Goal: Information Seeking & Learning: Learn about a topic

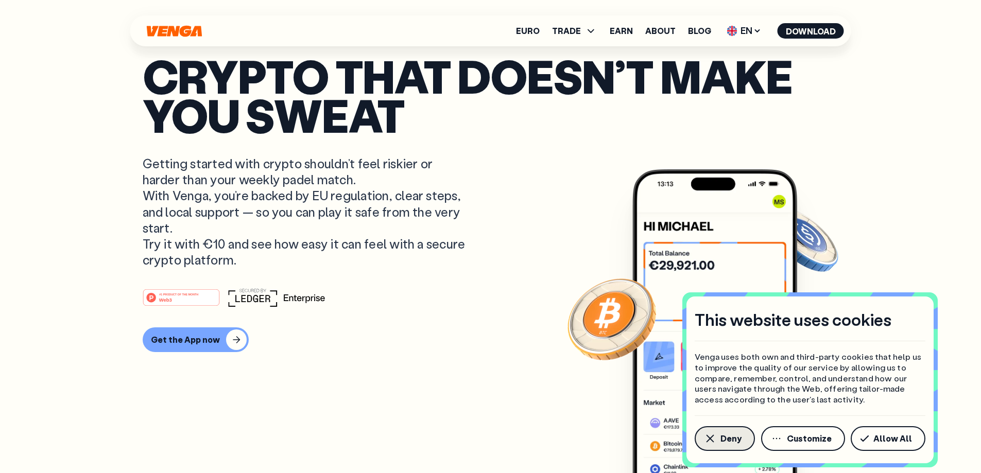
click at [720, 440] on span "Deny" at bounding box center [730, 439] width 21 height 8
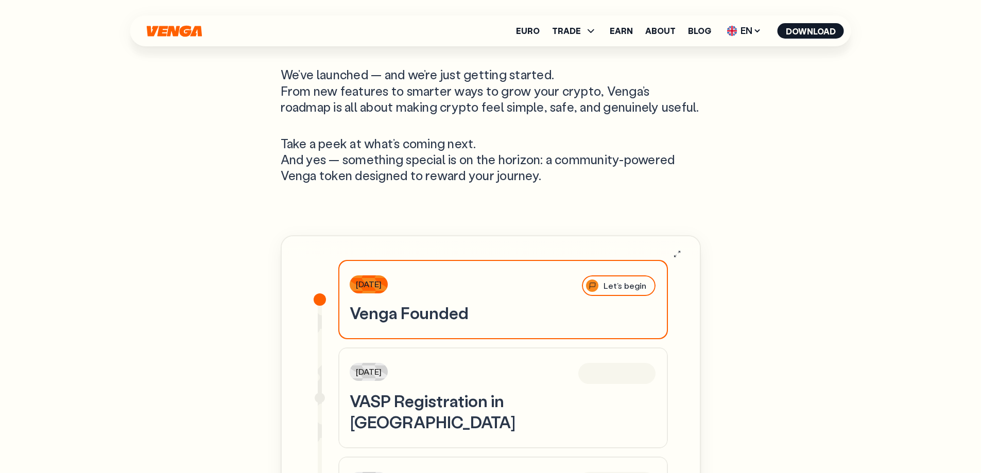
scroll to position [3192, 0]
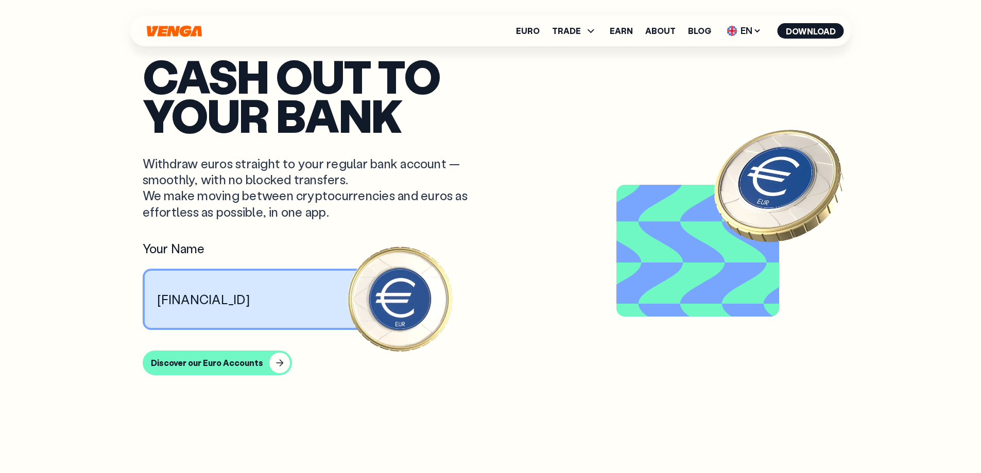
scroll to position [3192, 0]
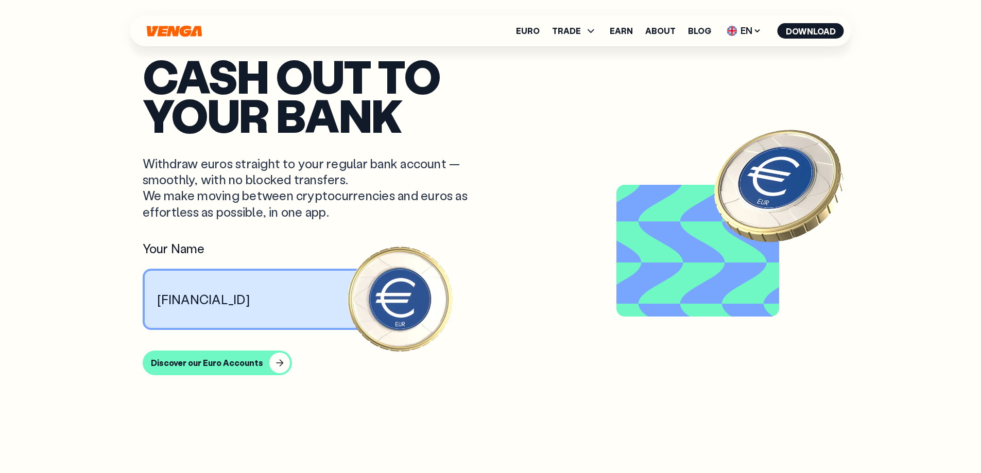
scroll to position [3192, 0]
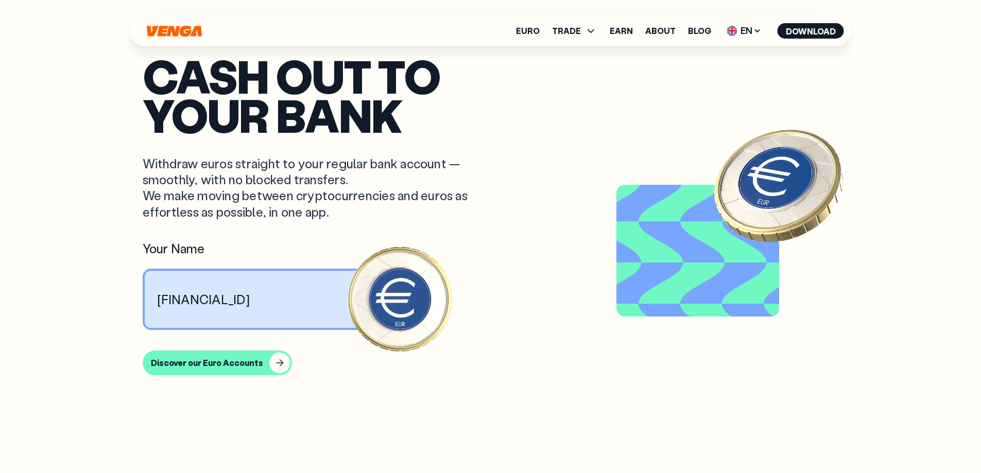
scroll to position [3192, 0]
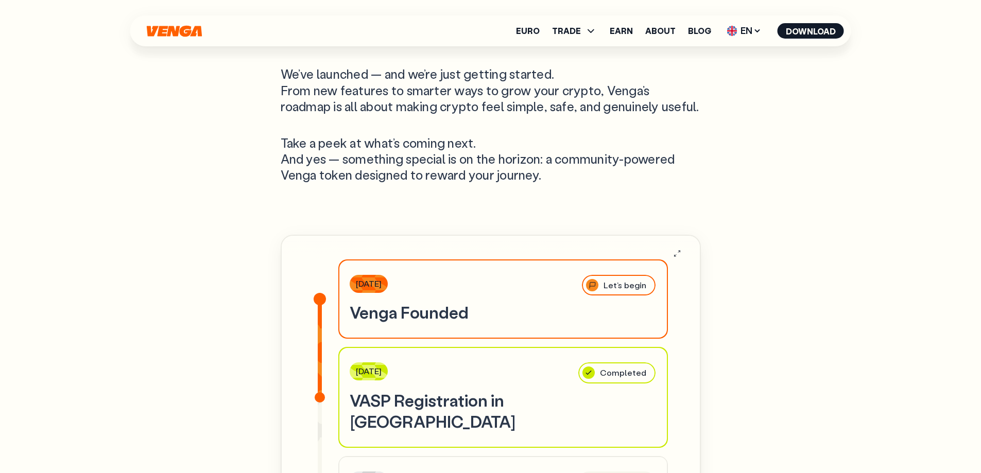
click at [152, 167] on div "Our Roadmap We’ve launched — and we’re just getting started. From new features …" at bounding box center [490, 446] width 741 height 961
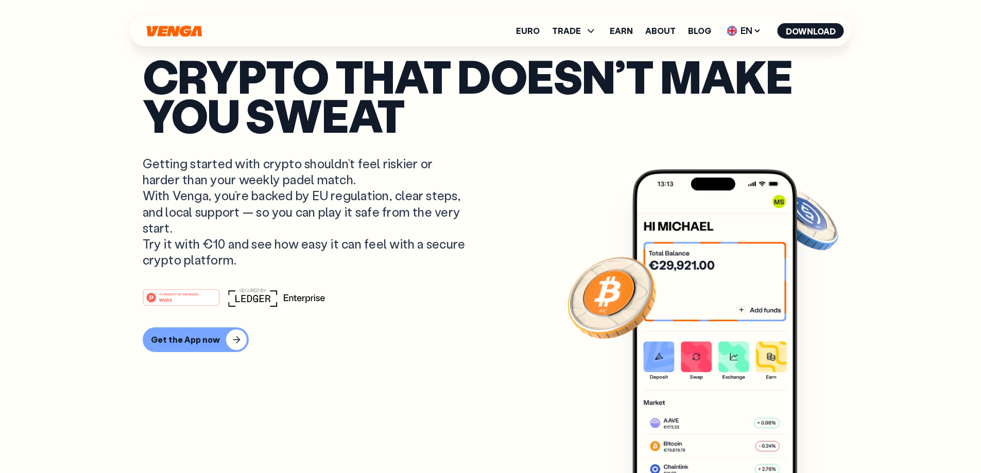
scroll to position [0, 0]
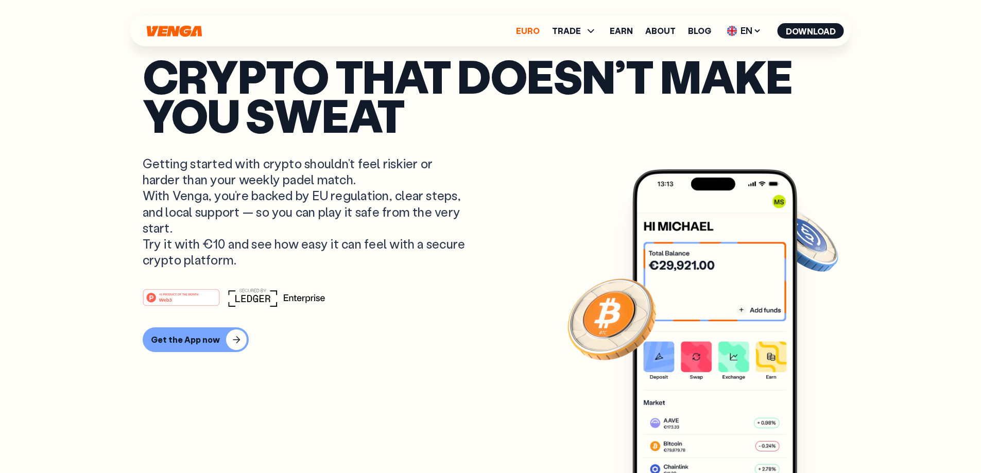
click at [527, 29] on link "Euro" at bounding box center [528, 31] width 24 height 8
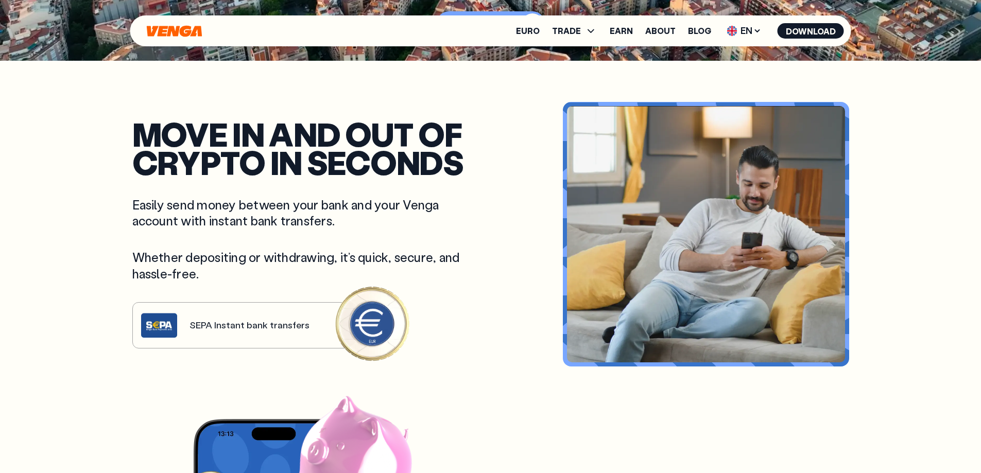
scroll to position [412, 0]
click at [355, 328] on div "Move in and out of crypto in seconds Easily send money between your bank and yo…" at bounding box center [305, 234] width 346 height 229
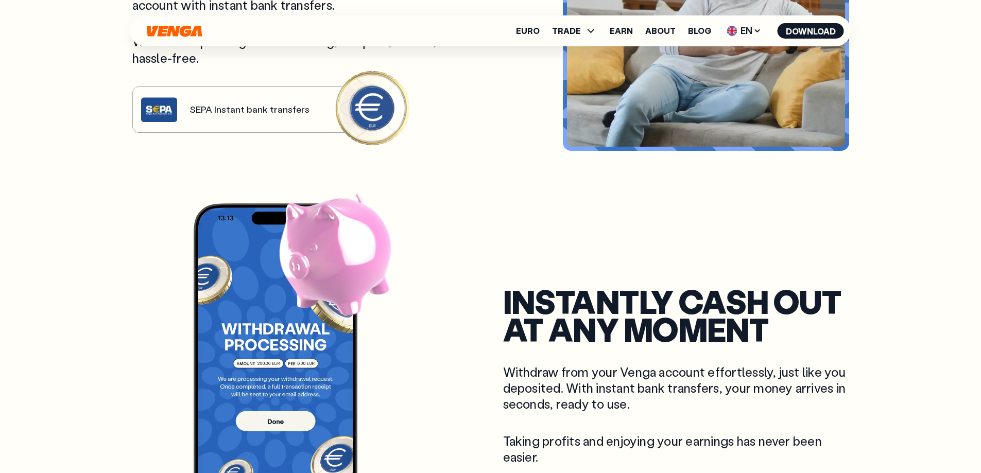
scroll to position [621, 0]
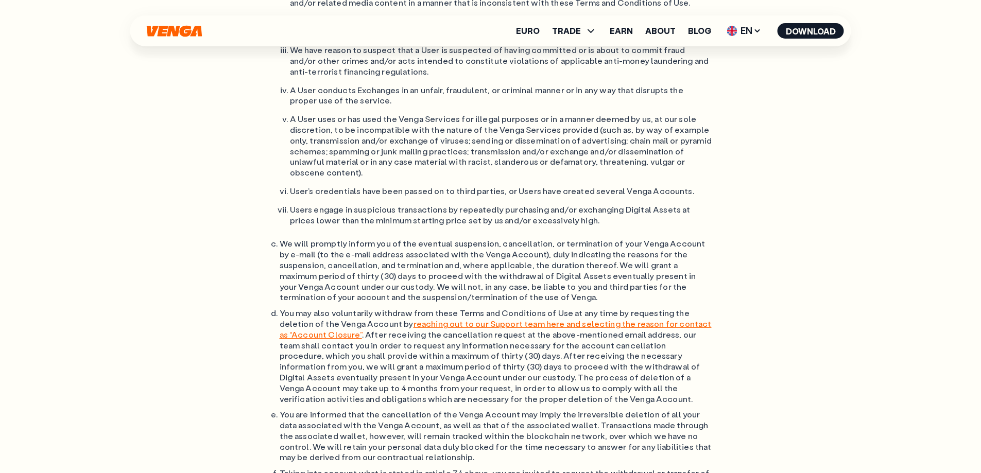
scroll to position [5987, 0]
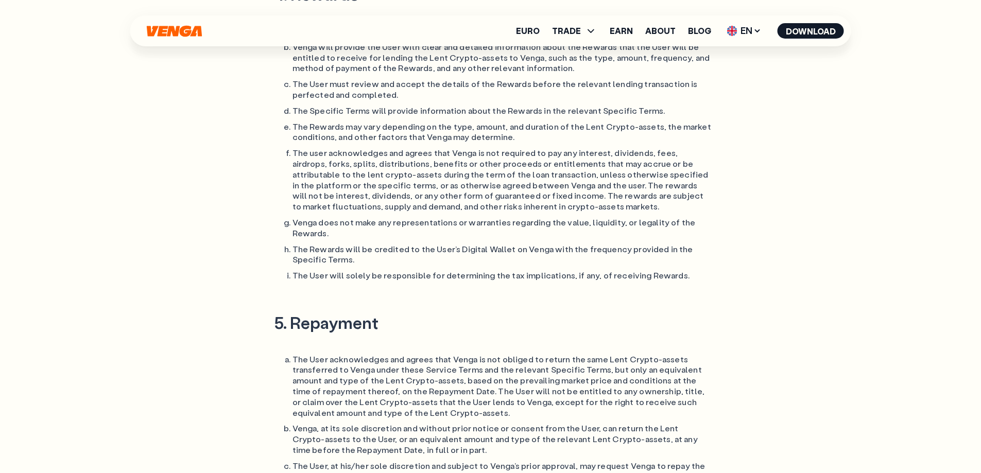
scroll to position [1442, 0]
click at [576, 31] on span "TRADE" at bounding box center [566, 31] width 29 height 8
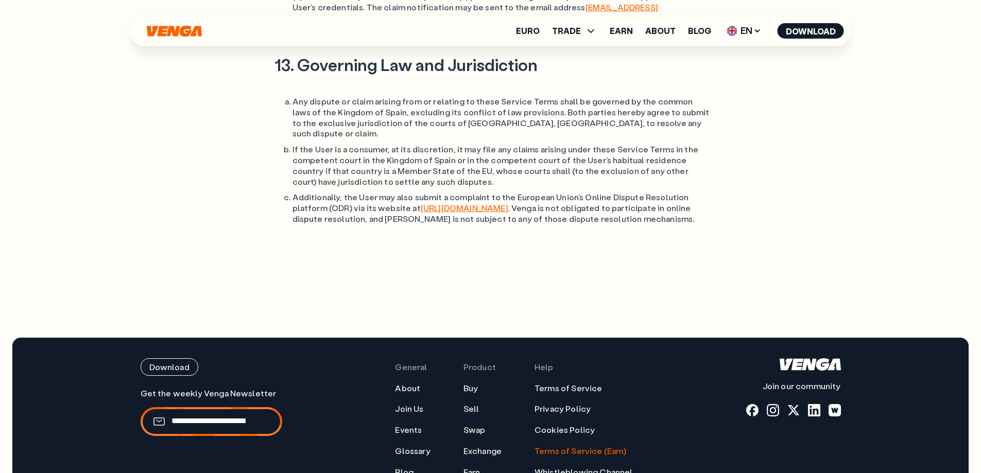
scroll to position [3707, 0]
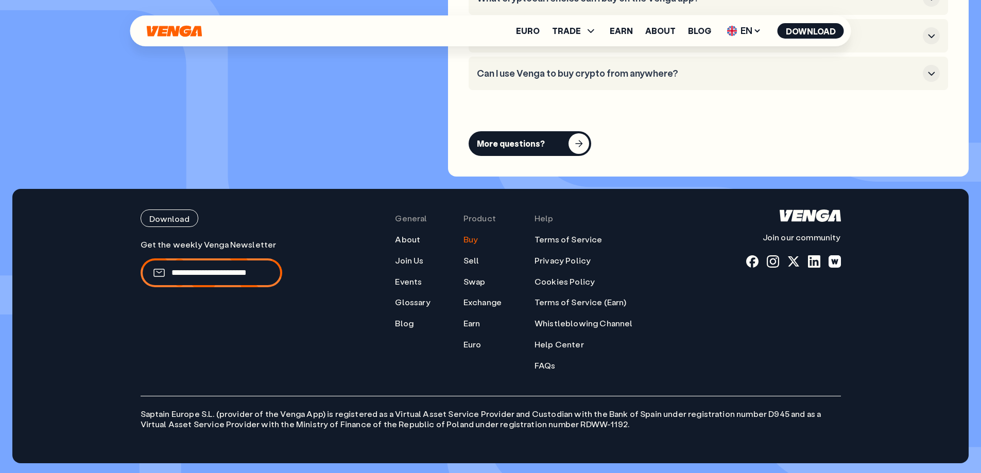
scroll to position [3117, 0]
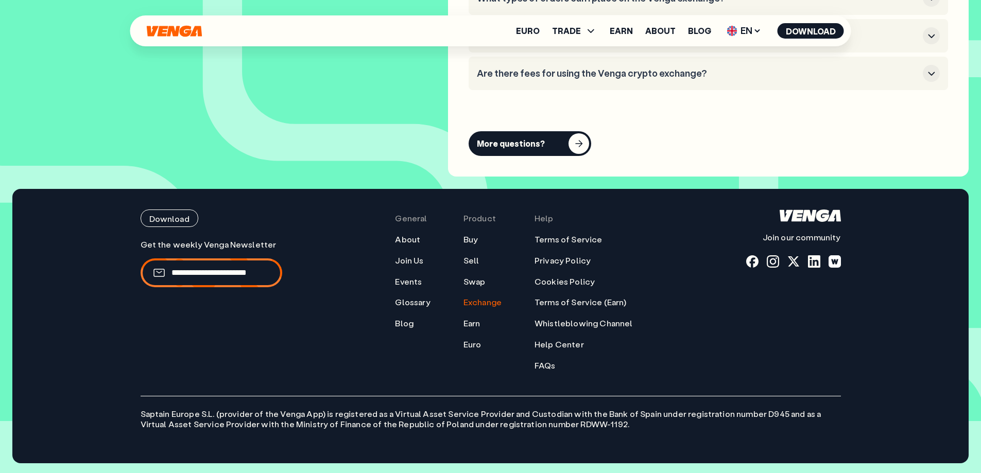
scroll to position [3762, 0]
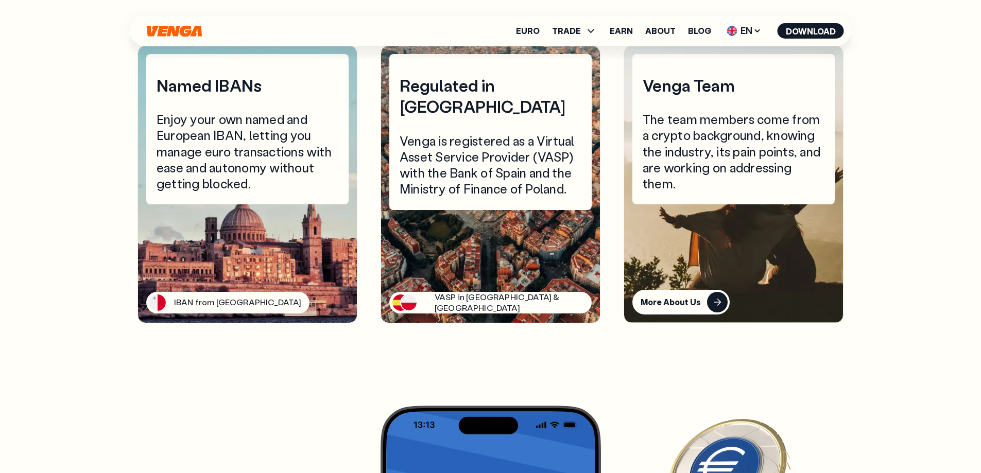
scroll to position [2574, 0]
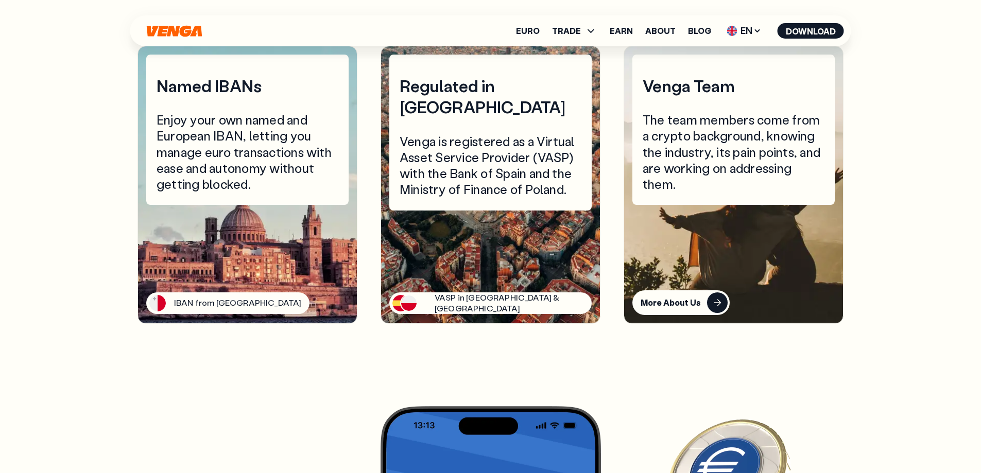
click at [165, 295] on img at bounding box center [157, 303] width 16 height 16
click at [188, 119] on div "Enjoy your own named and European IBAN, letting you manage euro transactions wi…" at bounding box center [248, 152] width 182 height 80
click at [236, 298] on div "IBAN from [GEOGRAPHIC_DATA]" at bounding box center [237, 303] width 127 height 11
click at [405, 295] on img at bounding box center [409, 304] width 18 height 18
click at [474, 292] on div "VASP in [GEOGRAPHIC_DATA] & [GEOGRAPHIC_DATA]" at bounding box center [509, 303] width 149 height 22
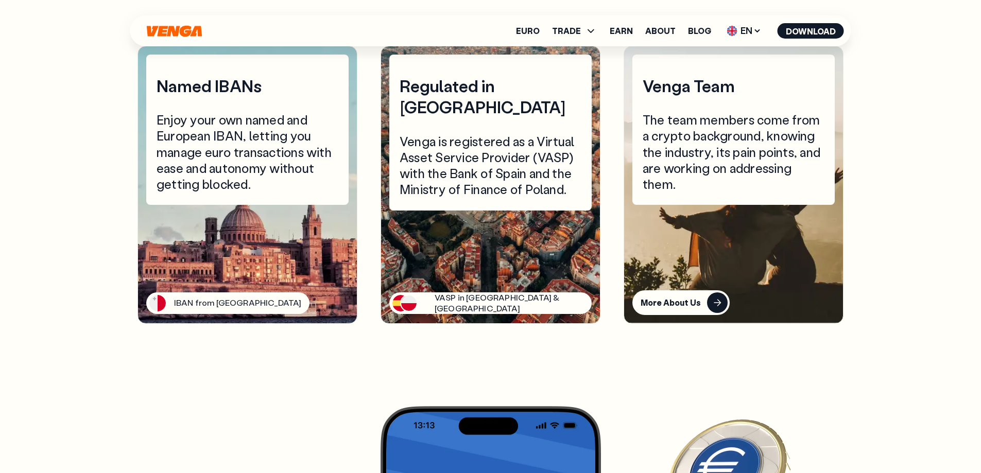
click at [595, 288] on article "Regulated in [GEOGRAPHIC_DATA] Venga is registered as a Virtual Asset Service P…" at bounding box center [491, 185] width 220 height 278
click at [641, 298] on div "More About Us" at bounding box center [671, 303] width 60 height 10
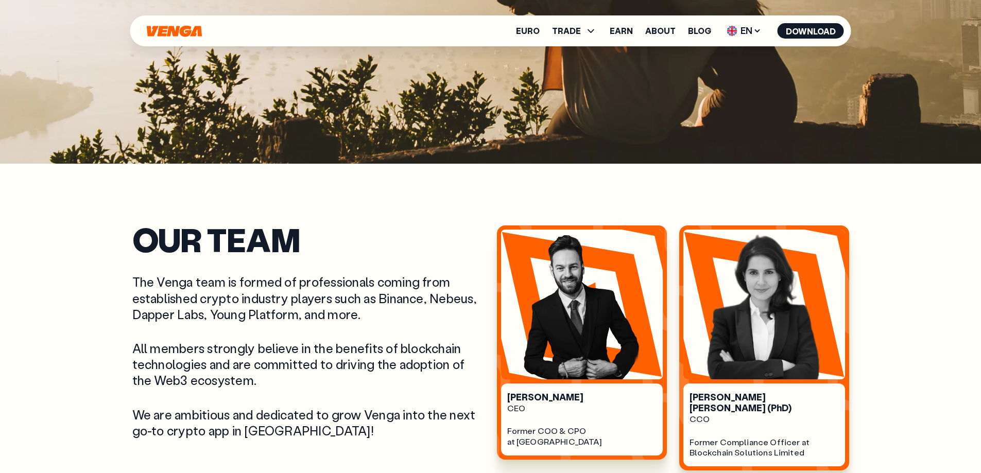
scroll to position [309, 0]
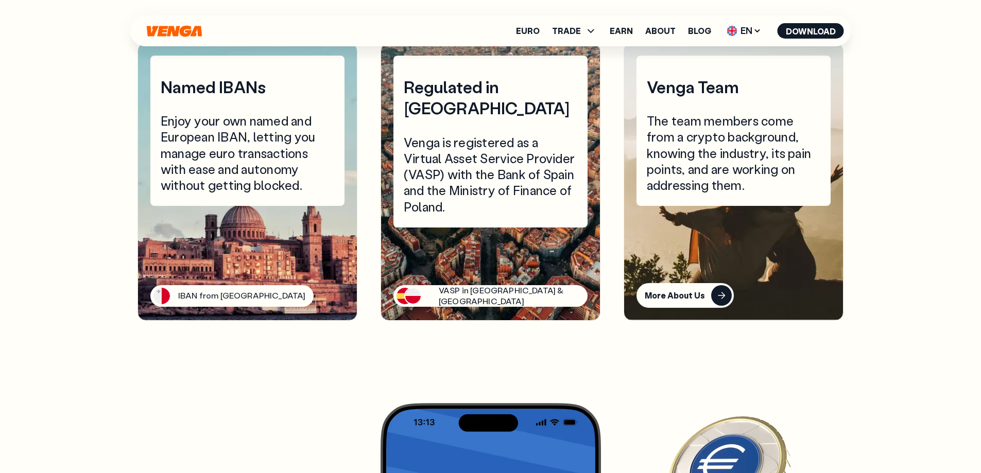
scroll to position [2466, 0]
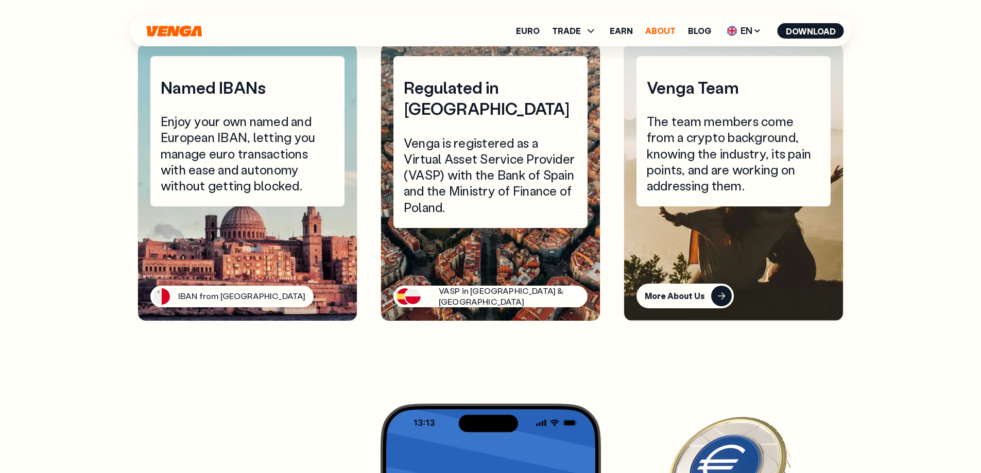
click at [669, 31] on link "About" at bounding box center [660, 31] width 30 height 8
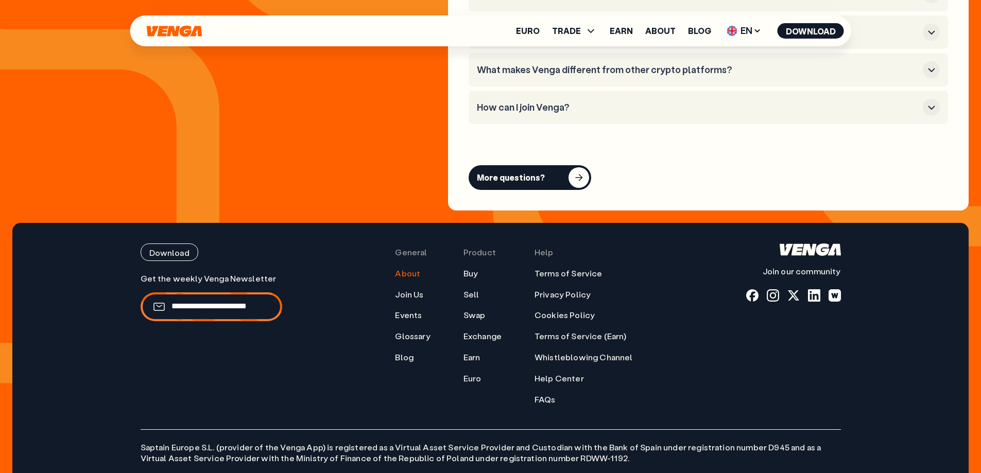
scroll to position [4119, 0]
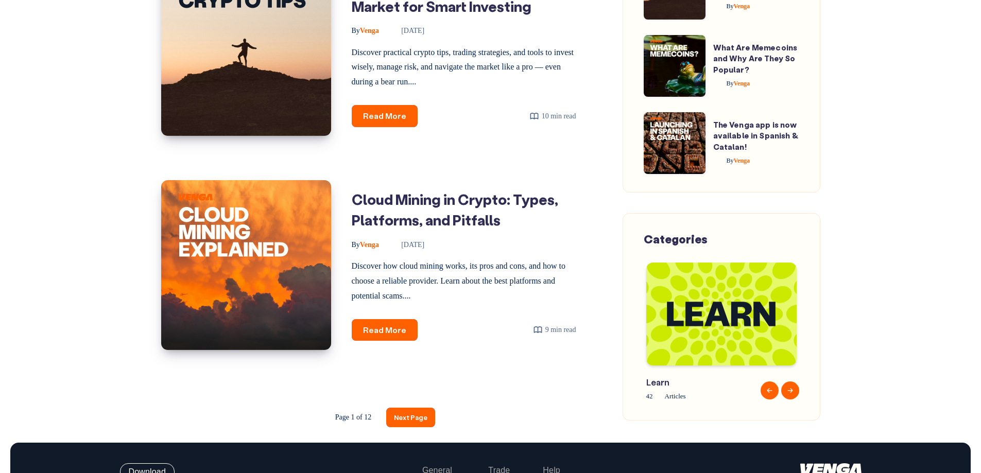
scroll to position [1493, 0]
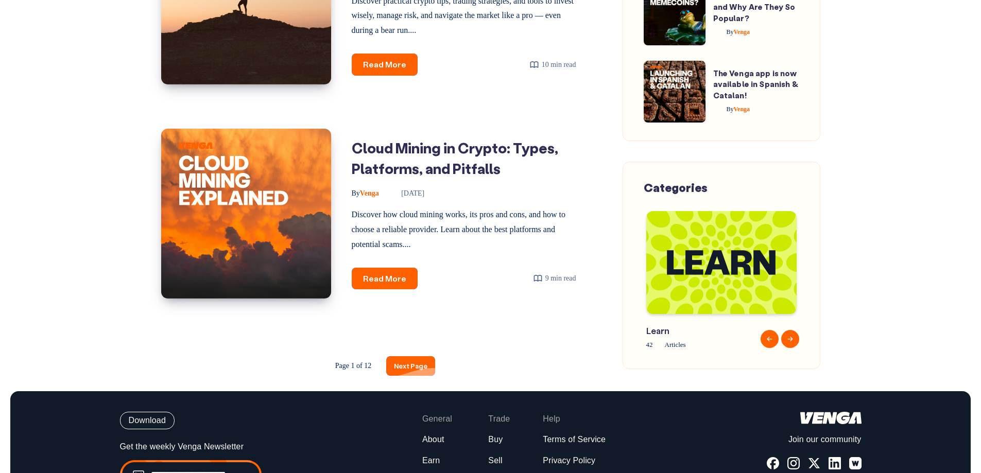
click at [415, 359] on link "Next Page" at bounding box center [410, 365] width 49 height 19
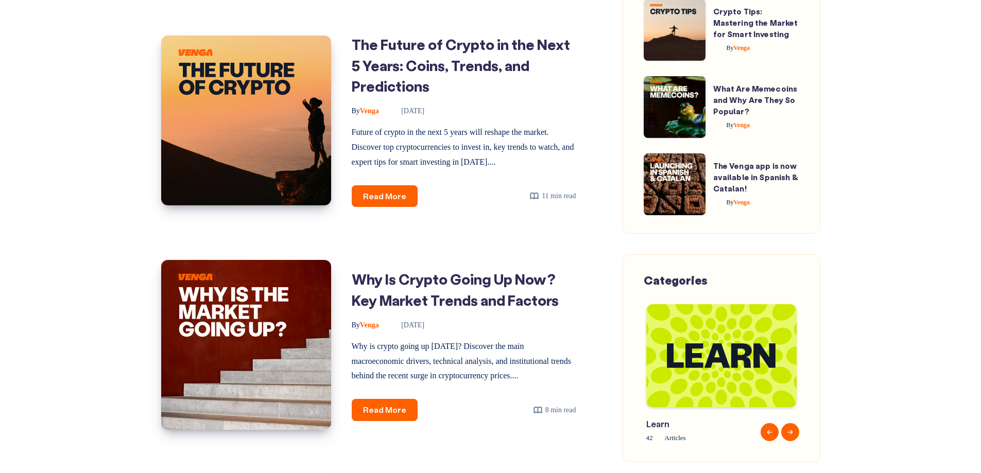
scroll to position [1638, 0]
